Goal: Navigation & Orientation: Find specific page/section

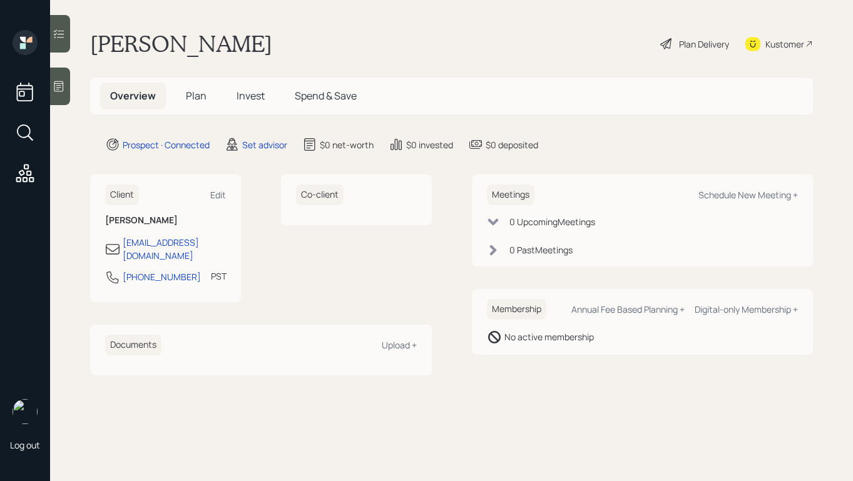
click at [412, 24] on main "[PERSON_NAME] Plan Delivery Kustomer Overview Plan Invest Spend & Save Prospect…" at bounding box center [451, 240] width 803 height 481
click at [24, 48] on icon at bounding box center [23, 46] width 6 height 6
click at [19, 43] on icon at bounding box center [25, 42] width 25 height 25
click at [25, 43] on icon at bounding box center [23, 46] width 6 height 6
click at [22, 417] on img at bounding box center [25, 411] width 25 height 25
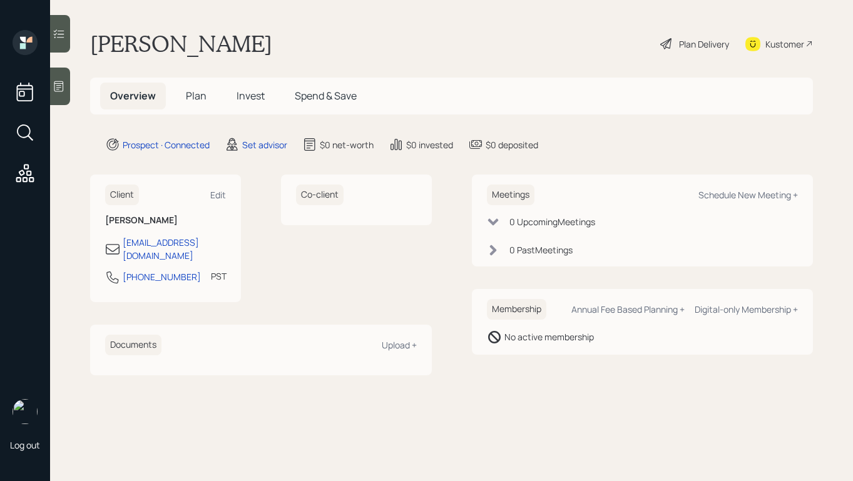
click at [26, 93] on icon at bounding box center [25, 92] width 23 height 23
click at [36, 38] on icon at bounding box center [25, 42] width 25 height 25
